Goal: Task Accomplishment & Management: Use online tool/utility

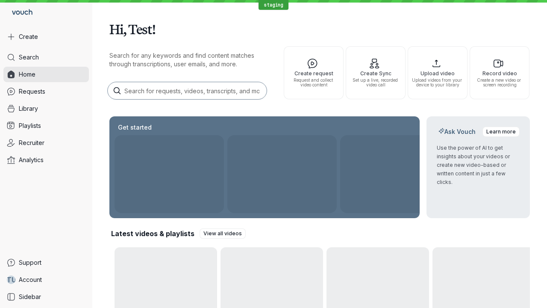
click at [46, 37] on button "Create" at bounding box center [45, 36] width 85 height 15
